Goal: Transaction & Acquisition: Purchase product/service

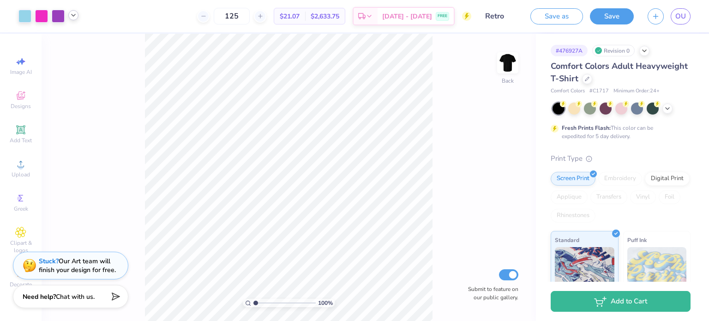
click at [74, 18] on icon at bounding box center [73, 15] width 7 height 7
click at [687, 15] on link "OU" at bounding box center [681, 16] width 20 height 16
click at [675, 20] on span "OU" at bounding box center [680, 16] width 11 height 11
click at [56, 14] on div at bounding box center [58, 15] width 13 height 13
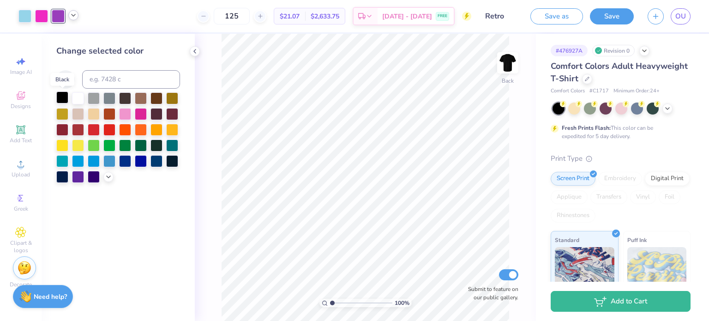
click at [63, 99] on div at bounding box center [62, 97] width 12 height 12
click at [142, 114] on div at bounding box center [141, 113] width 12 height 12
click at [674, 18] on link "OU" at bounding box center [681, 16] width 20 height 16
click at [592, 82] on div at bounding box center [587, 78] width 10 height 10
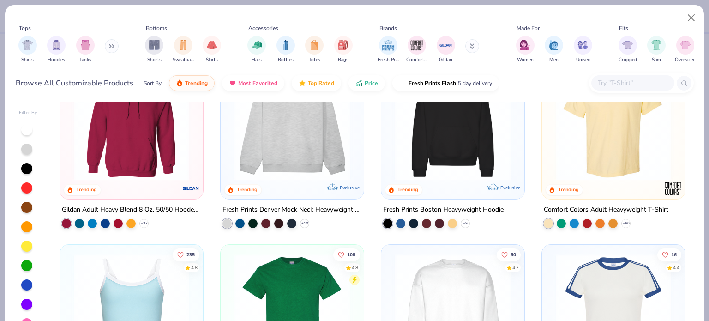
scroll to position [145, 0]
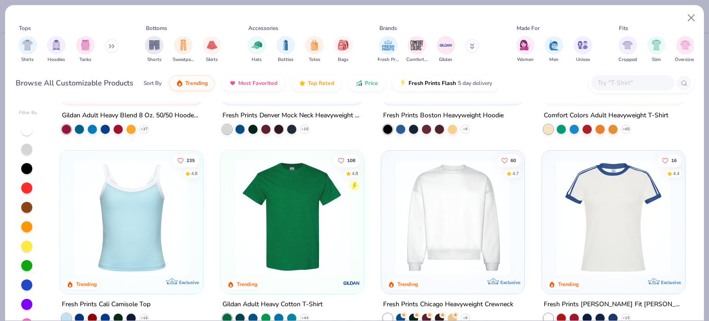
click at [611, 78] on input "text" at bounding box center [632, 83] width 71 height 11
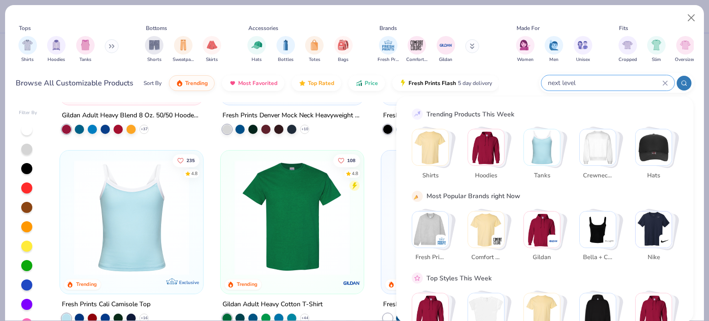
type input "next level"
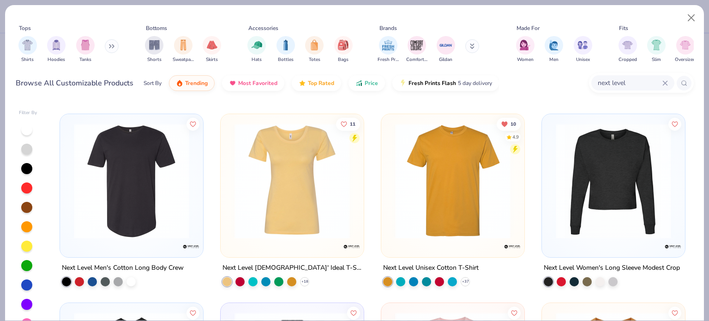
scroll to position [181, 0]
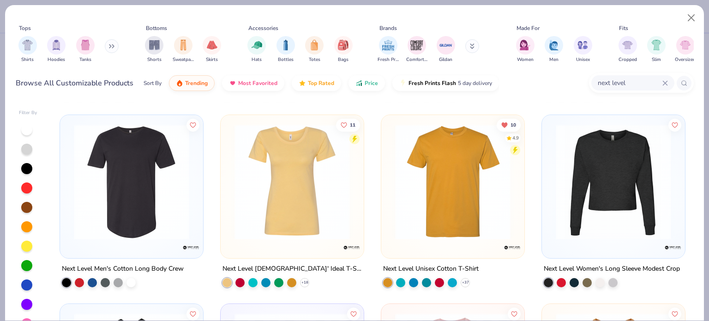
click at [461, 216] on img at bounding box center [452, 181] width 125 height 115
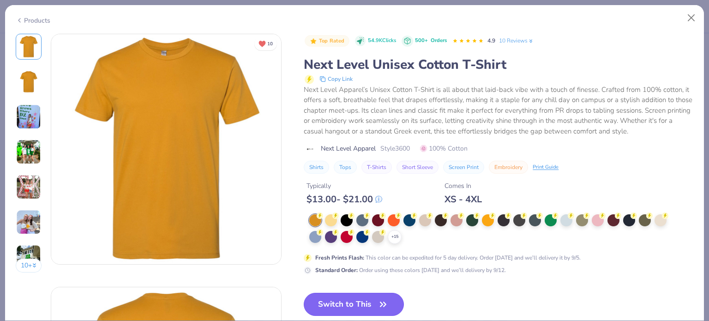
click at [354, 304] on button "Switch to This" at bounding box center [354, 304] width 100 height 23
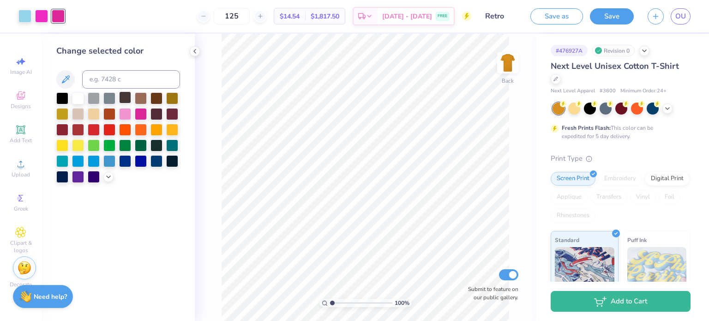
click at [122, 95] on div at bounding box center [125, 97] width 12 height 12
click at [608, 110] on div at bounding box center [605, 108] width 12 height 12
click at [664, 108] on icon at bounding box center [667, 107] width 7 height 7
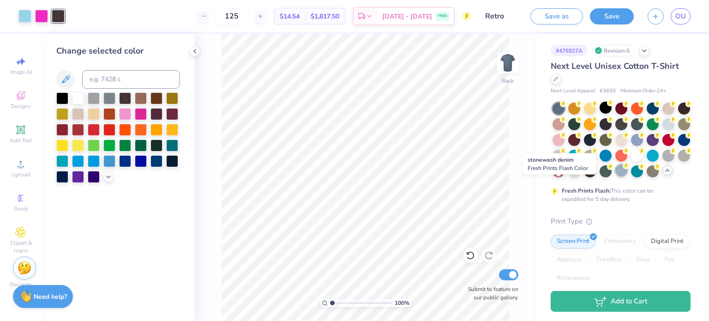
click at [615, 176] on div at bounding box center [621, 170] width 12 height 12
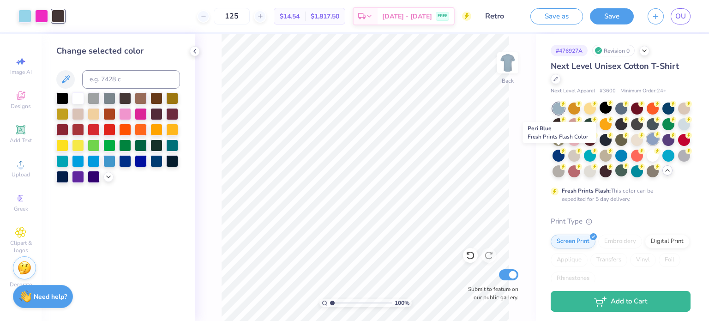
click at [647, 145] on div at bounding box center [653, 139] width 12 height 12
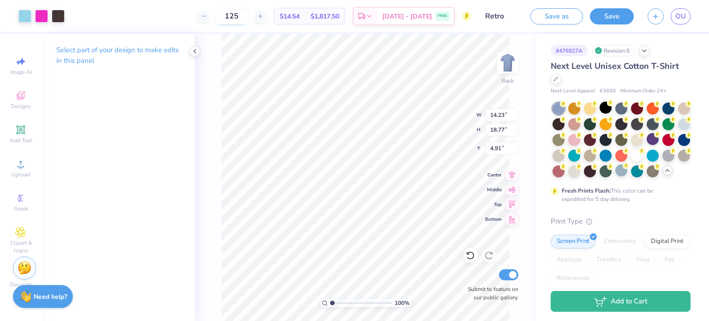
click at [250, 15] on input "125" at bounding box center [232, 16] width 36 height 17
type input "110"
drag, startPoint x: 317, startPoint y: 16, endPoint x: 298, endPoint y: 16, distance: 19.8
click at [298, 16] on div "$14.68 Per Item" at bounding box center [289, 16] width 31 height 16
click at [411, 16] on span "[DATE] - [DATE]" at bounding box center [407, 18] width 50 height 10
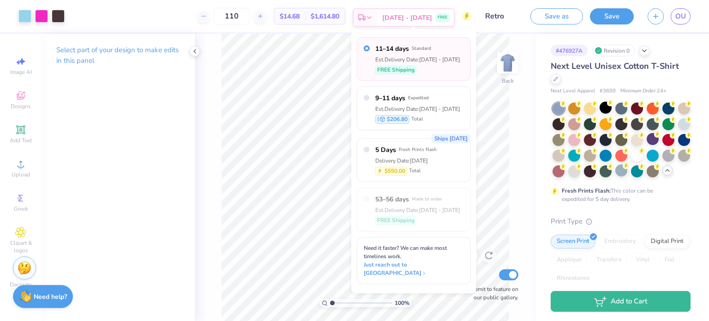
click at [412, 17] on span "[DATE] - [DATE]" at bounding box center [407, 18] width 50 height 10
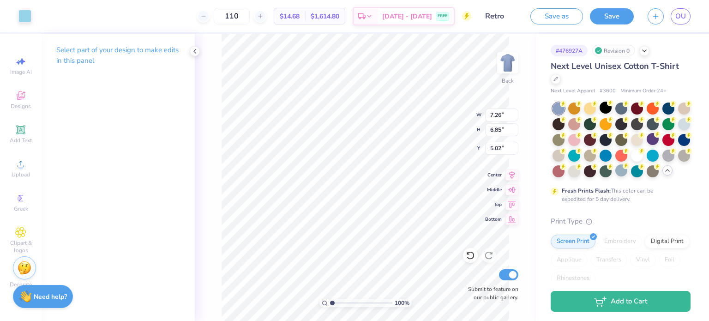
type input "7.26"
type input "6.85"
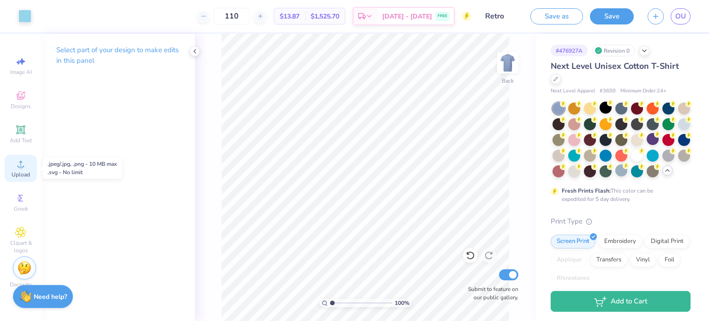
click at [24, 158] on icon at bounding box center [20, 163] width 11 height 11
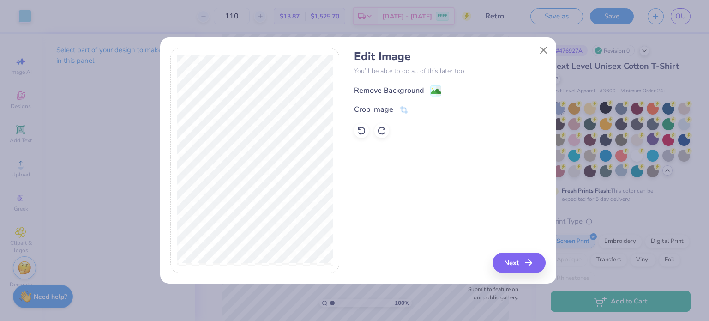
click at [431, 86] on image at bounding box center [436, 91] width 10 height 10
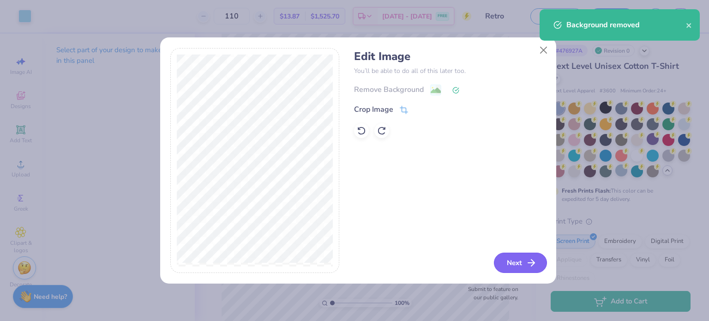
click at [521, 260] on button "Next" at bounding box center [520, 262] width 53 height 20
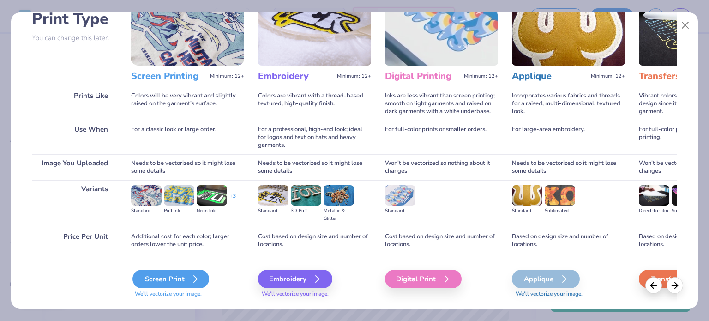
click at [165, 277] on div "Screen Print" at bounding box center [170, 279] width 77 height 18
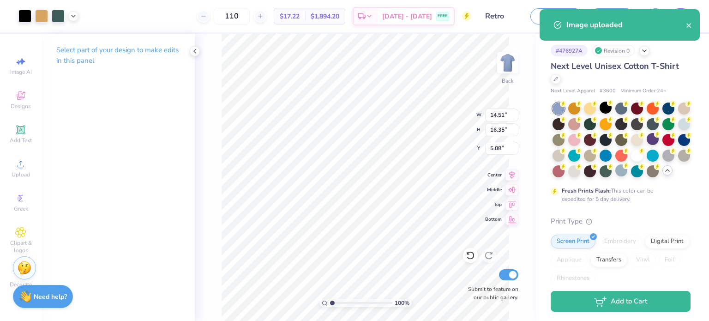
click at [402, 129] on body "Art colors 110 $17.22 Per Item $1,894.20 Total Est. Delivery [DATE] - [DATE] FR…" at bounding box center [354, 160] width 709 height 321
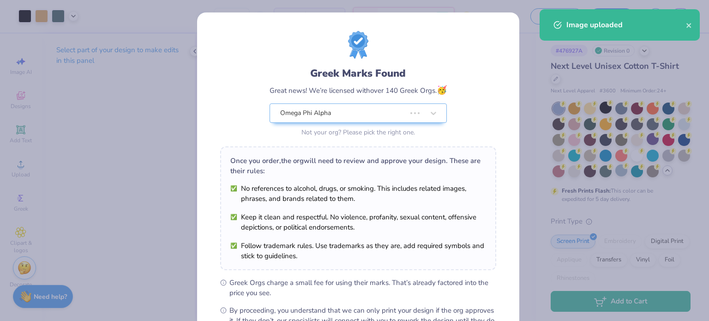
type input "12.17"
type input "13.71"
type input "7.71"
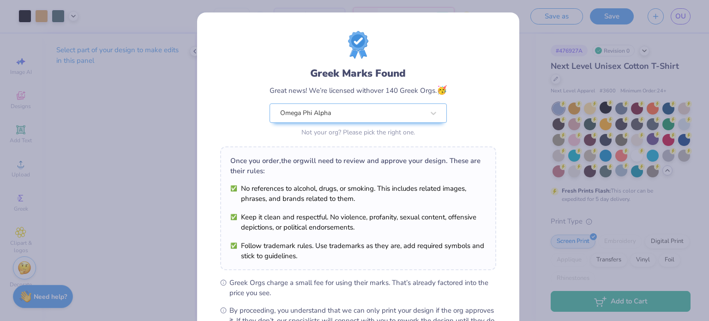
scroll to position [110, 0]
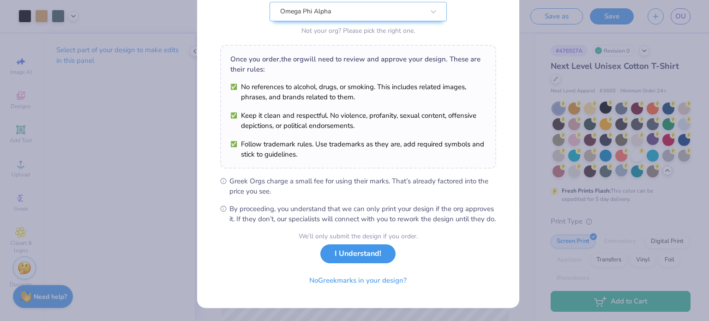
click at [355, 248] on button "I Understand!" at bounding box center [357, 253] width 75 height 19
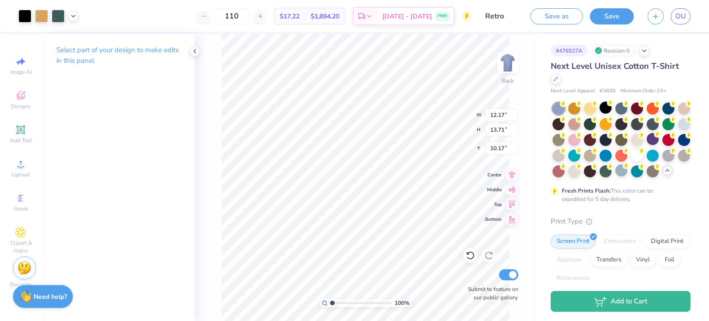
type input "10.17"
type input "7.80"
type input "8.79"
type input "14.65"
type input "10.53"
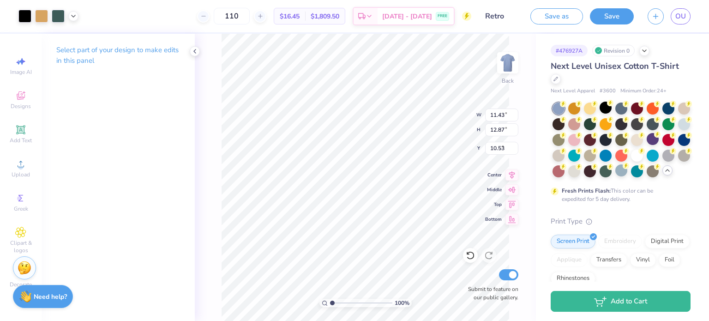
type input "11.43"
type input "12.87"
type input "4.96"
click at [424, 15] on span "[DATE] - [DATE]" at bounding box center [407, 18] width 50 height 10
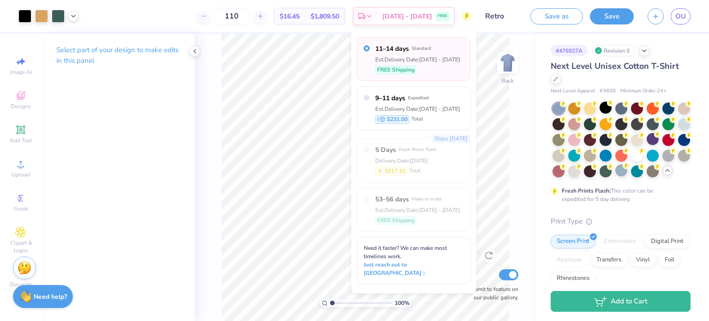
click at [598, 63] on span "Next Level Unisex Cotton T-Shirt" at bounding box center [615, 65] width 128 height 11
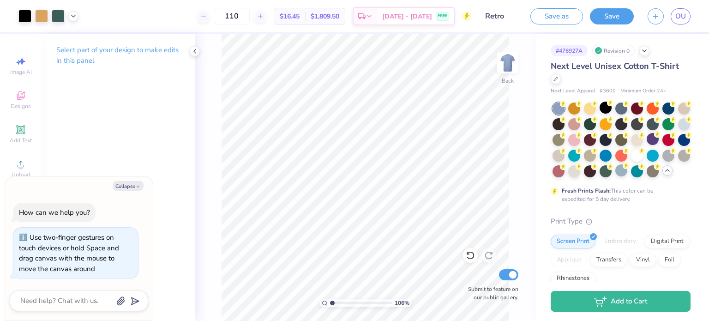
type input "1.05909641810425"
type textarea "x"
type input "1.05909641810425"
type textarea "x"
type input "4.39"
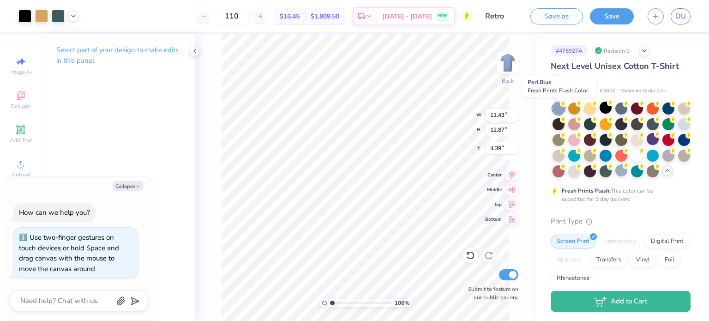
click at [563, 108] on div at bounding box center [558, 108] width 12 height 12
type input "1.05909641810425"
type textarea "x"
type input "1.05909641810425"
type textarea "x"
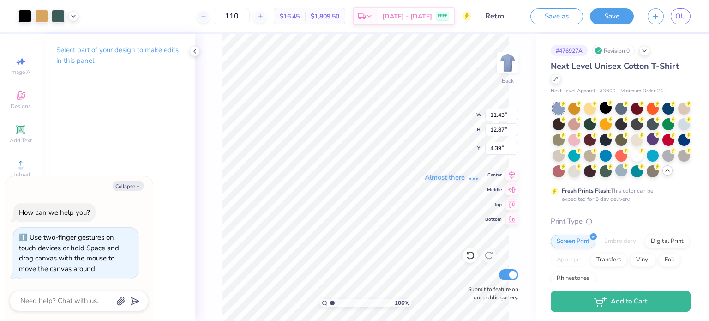
type input "1.05909641810425"
type textarea "x"
click at [656, 198] on div "Fresh Prints Flash: This color can be expedited for 5 day delivery." at bounding box center [621, 152] width 140 height 101
drag, startPoint x: 582, startPoint y: 51, endPoint x: 558, endPoint y: 49, distance: 24.5
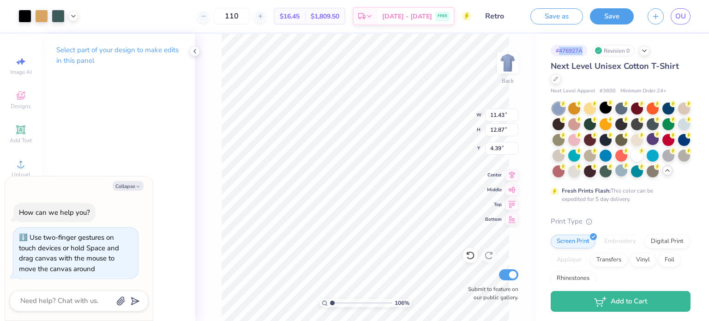
click at [558, 49] on div "# 476927A" at bounding box center [569, 51] width 37 height 12
type input "1.05909641810425"
type textarea "x"
type input "1.05909641810425"
type textarea "x"
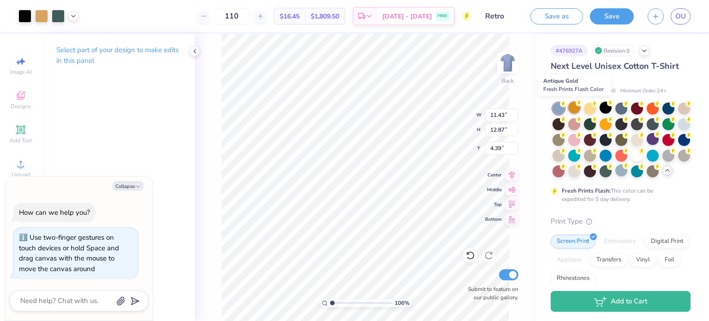
click at [575, 111] on div at bounding box center [574, 108] width 12 height 12
type input "1.05909641810425"
type textarea "x"
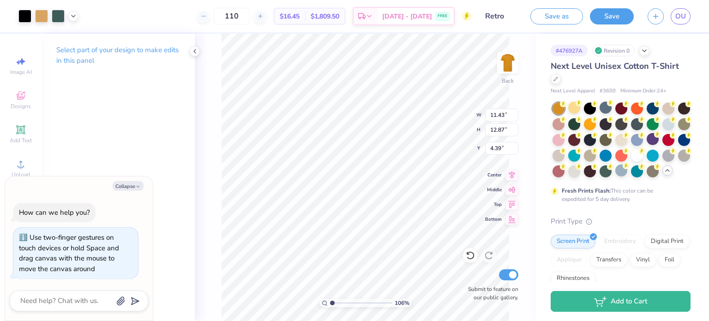
click at [557, 108] on div at bounding box center [558, 108] width 12 height 12
type input "1.05909641810425"
type textarea "x"
type input "1.05909641810425"
type textarea "x"
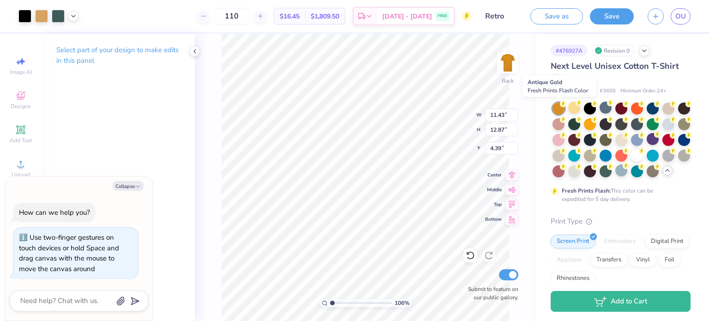
type input "1.05909641810425"
type textarea "x"
click at [605, 110] on div at bounding box center [605, 108] width 12 height 12
type input "1.05909641810425"
type textarea "x"
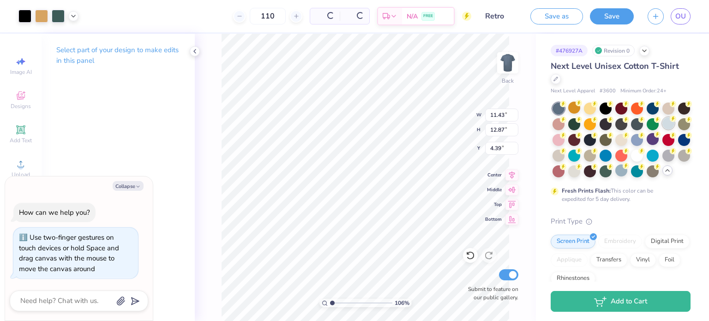
type input "1.05909641810425"
type textarea "x"
type input "1.05909641810425"
type textarea "x"
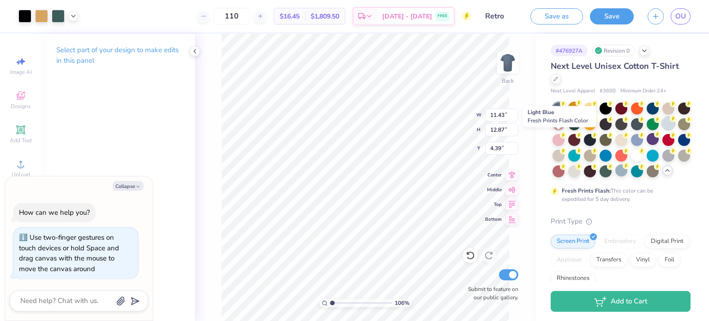
click at [662, 129] on div at bounding box center [668, 123] width 12 height 12
type input "1.05909641810425"
type textarea "x"
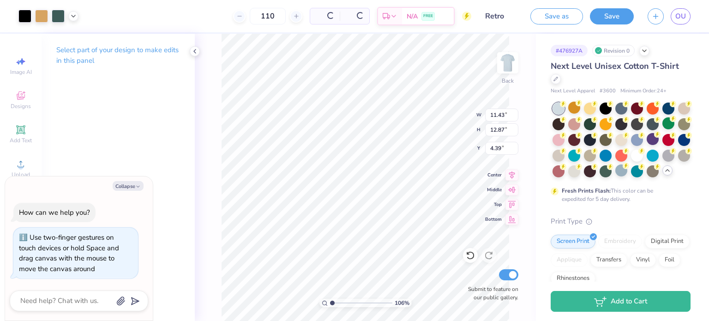
type input "1.05909641810425"
type textarea "x"
type input "1.05909641810425"
type textarea "x"
click at [643, 141] on div at bounding box center [637, 139] width 12 height 12
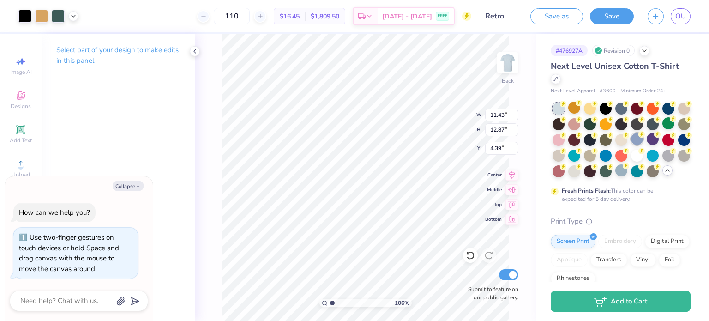
type input "1.05909641810425"
type textarea "x"
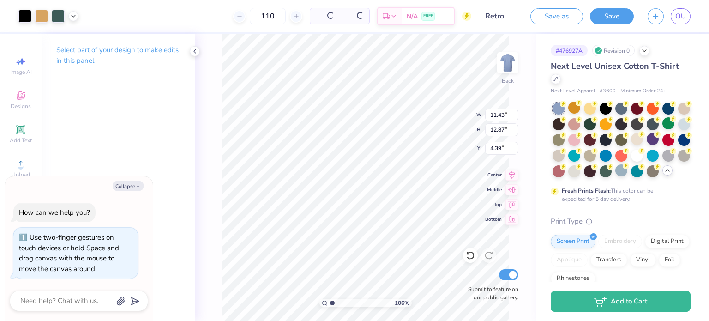
type input "1.05909641810425"
type textarea "x"
type input "1.05909641810425"
type textarea "x"
type input "1.05909641810425"
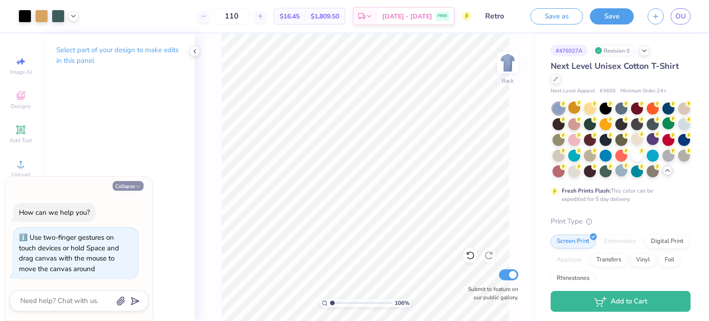
click at [125, 186] on button "Collapse" at bounding box center [128, 186] width 31 height 10
type textarea "x"
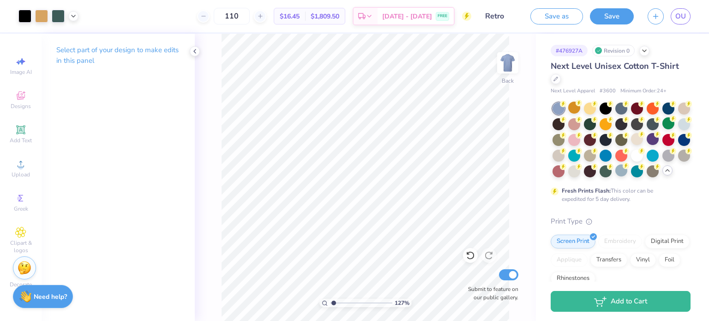
type input "1.27061394003593"
click at [434, 14] on div "[DATE] - [DATE] FREE" at bounding box center [415, 17] width 76 height 17
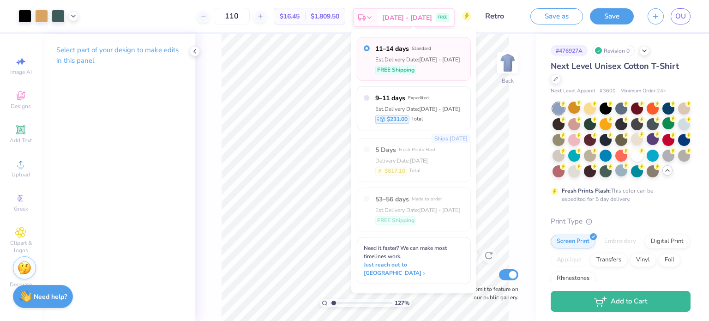
click at [434, 14] on div "[DATE] - [DATE] FREE" at bounding box center [415, 17] width 76 height 17
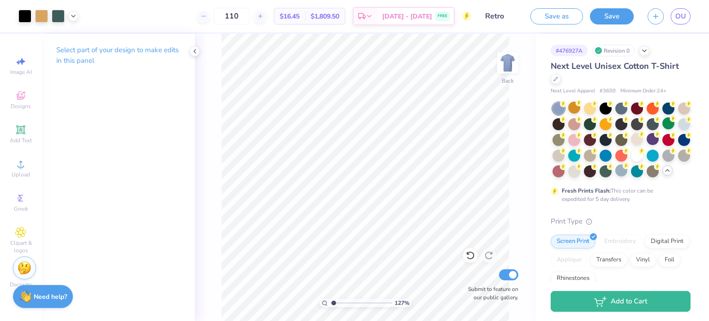
click at [469, 24] on div "110 $16.45 Per Item $1,809.50 Total Est. Delivery [DATE] - [DATE] FREE" at bounding box center [278, 16] width 386 height 32
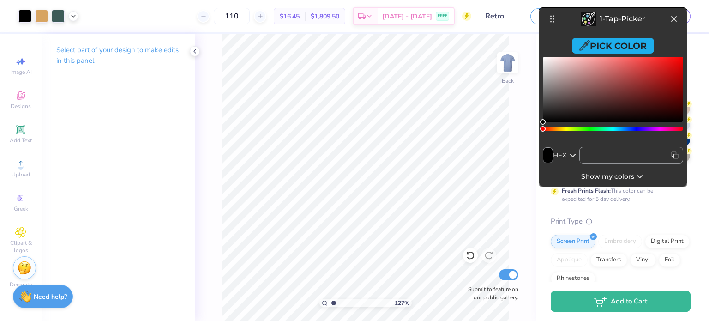
click at [610, 54] on div "copied to clipboard! HEXA RGBA HSLA HSVA CMYK Save Cancel Clear" at bounding box center [613, 97] width 148 height 86
click at [609, 52] on button "Pick Color" at bounding box center [613, 46] width 82 height 16
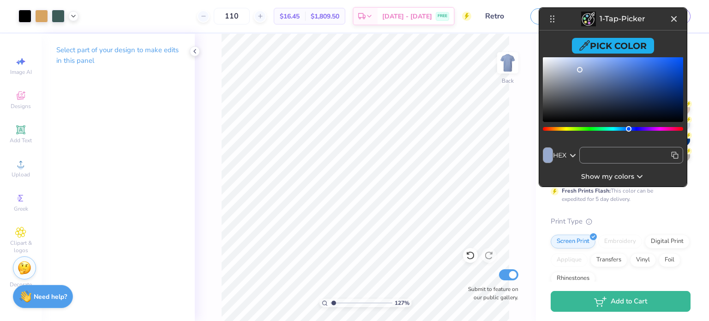
click at [636, 154] on input "text" at bounding box center [631, 155] width 104 height 17
type input "#98aace"
click at [623, 177] on span "Show my colors" at bounding box center [607, 177] width 53 height 10
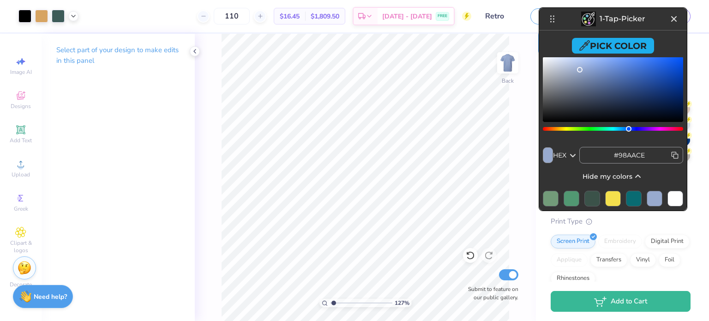
type input "1.27061394003593"
click at [250, 17] on input "110" at bounding box center [232, 16] width 36 height 17
type input "100"
click at [668, 16] on icon at bounding box center [673, 18] width 11 height 11
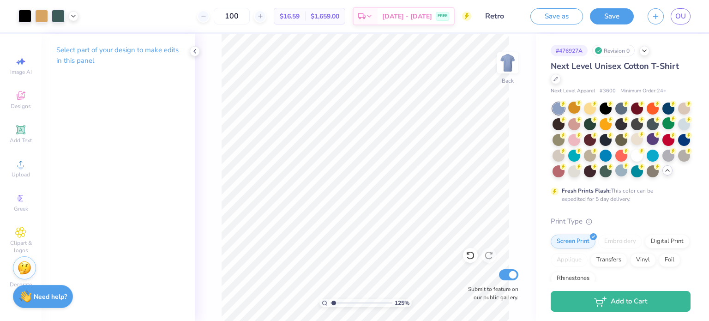
click at [79, 14] on div "Art colors 100 $16.59 Per Item $1,659.00 Total Est. Delivery [DATE] - [DATE] FR…" at bounding box center [354, 16] width 709 height 32
click at [71, 14] on icon at bounding box center [73, 15] width 7 height 7
click at [73, 39] on div at bounding box center [73, 38] width 13 height 13
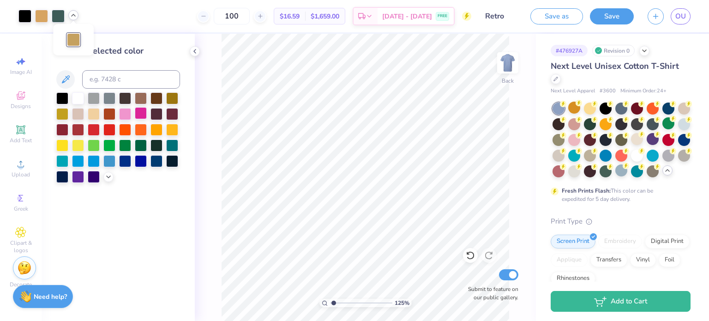
click at [142, 119] on div at bounding box center [141, 113] width 12 height 12
type input "1.24599827701258"
click at [109, 75] on input at bounding box center [131, 79] width 98 height 18
type input "7509"
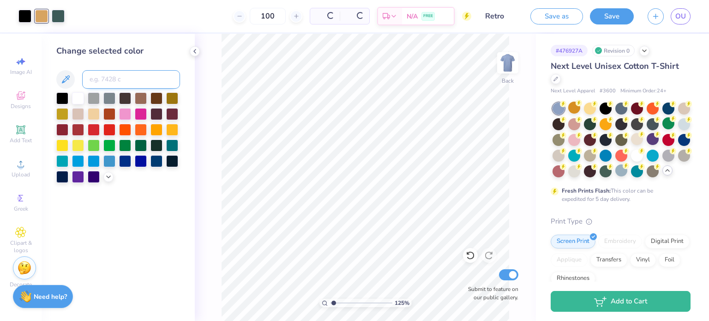
type input "1.24599827701258"
drag, startPoint x: 254, startPoint y: 19, endPoint x: 249, endPoint y: 20, distance: 4.6
click at [249, 20] on input "100" at bounding box center [232, 16] width 36 height 17
type input "110"
click at [413, 8] on div "Est. Delivery [DATE] - [DATE] FREE" at bounding box center [404, 17] width 102 height 18
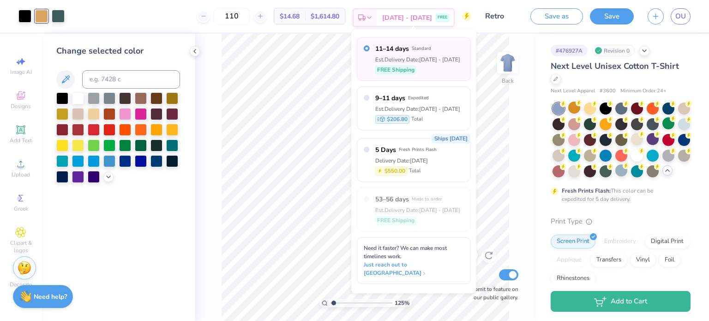
type input "1.24599827701258"
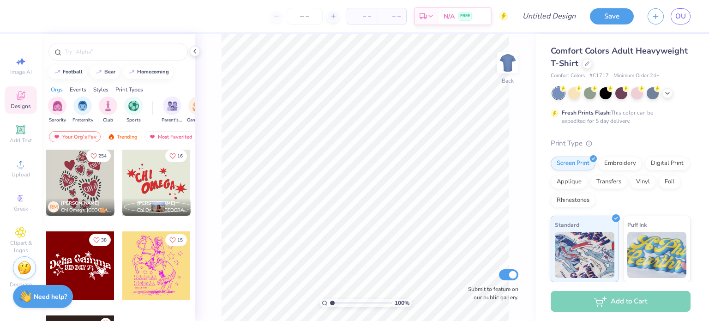
scroll to position [339, 0]
click at [65, 175] on div at bounding box center [80, 181] width 68 height 68
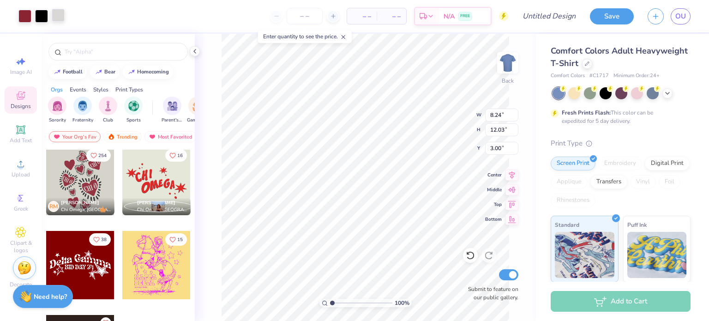
click at [60, 14] on div at bounding box center [58, 15] width 13 height 13
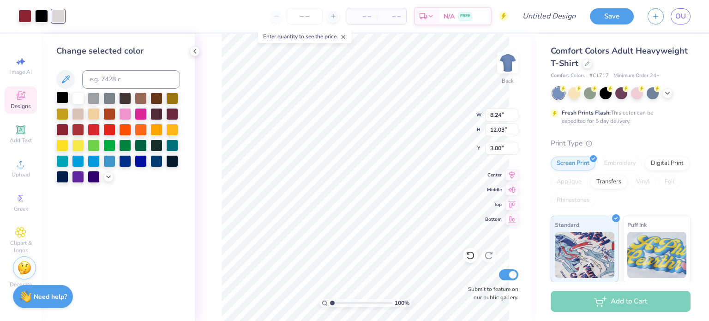
click at [63, 95] on div at bounding box center [62, 97] width 12 height 12
click at [312, 18] on input "number" at bounding box center [305, 16] width 36 height 17
type input "110"
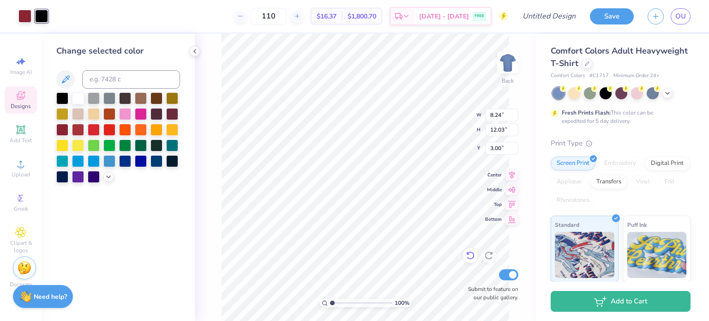
click at [469, 256] on icon at bounding box center [470, 255] width 9 height 9
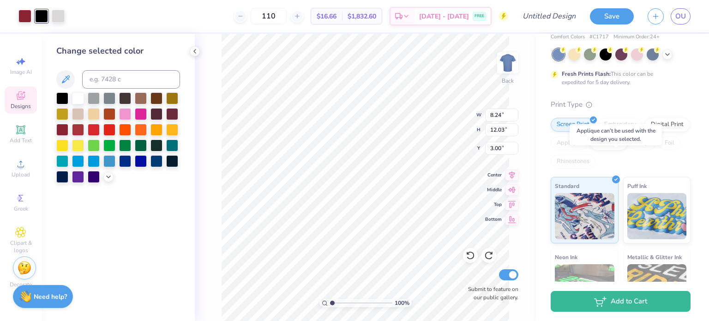
scroll to position [0, 0]
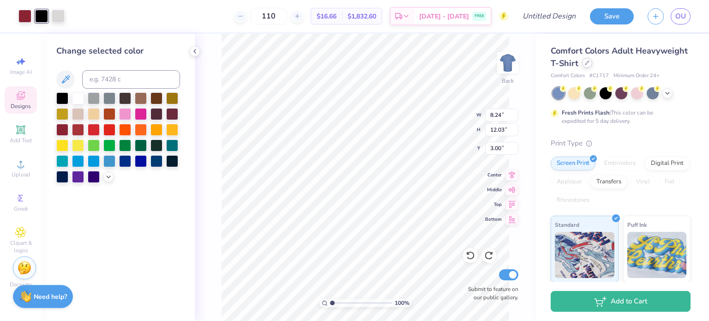
click at [592, 65] on div at bounding box center [587, 63] width 10 height 10
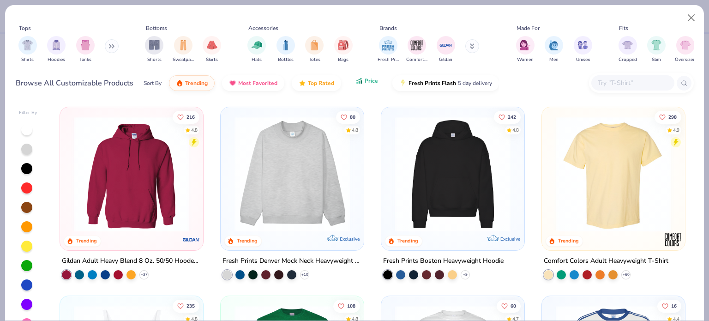
click at [369, 79] on span "Price" at bounding box center [371, 80] width 13 height 7
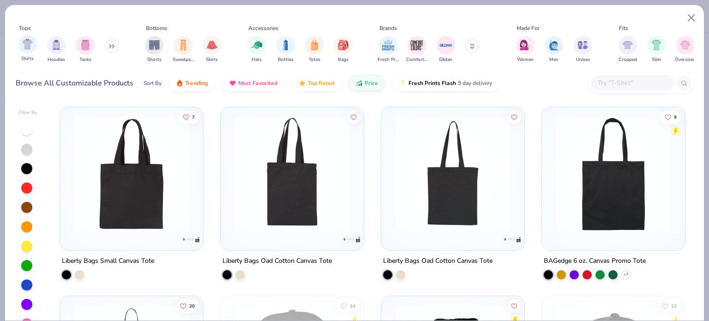
click at [31, 54] on div "Shirts" at bounding box center [27, 48] width 18 height 27
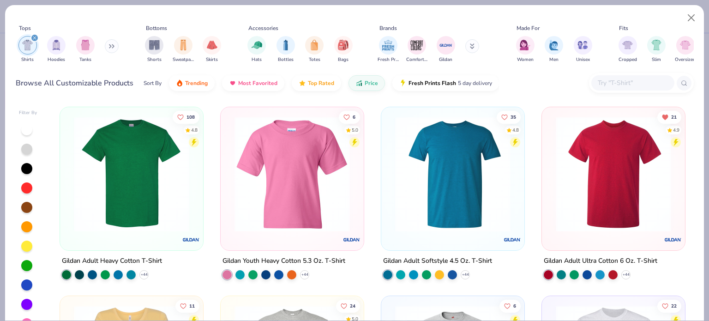
click at [641, 75] on div at bounding box center [632, 82] width 83 height 15
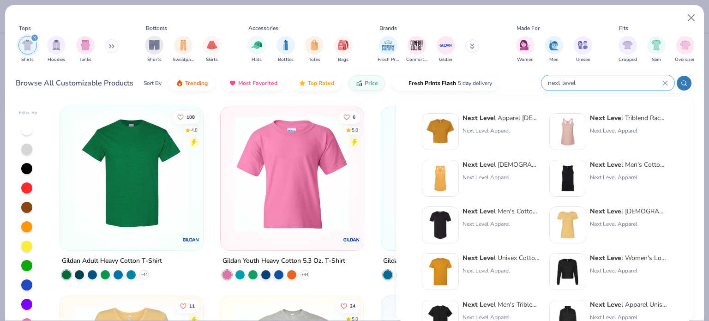
type input "next level"
